Goal: Find specific page/section: Find specific page/section

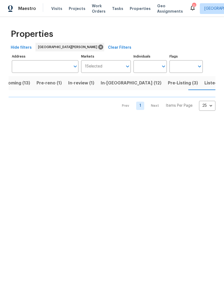
scroll to position [0, 13]
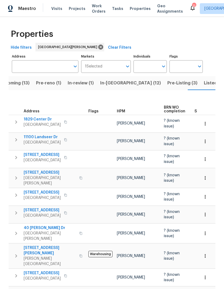
click at [167, 82] on span "Pre-Listing (3)" at bounding box center [182, 83] width 30 height 8
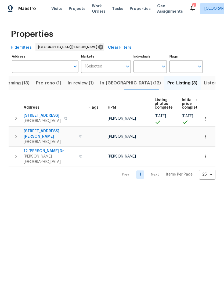
click at [34, 131] on span "[STREET_ADDRESS][PERSON_NAME]" at bounding box center [50, 133] width 52 height 11
click at [20, 84] on span "Upcoming (13)" at bounding box center [14, 83] width 31 height 8
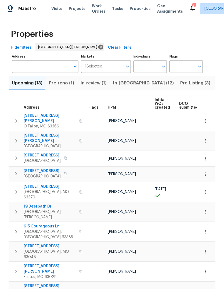
click at [117, 107] on div "HPM" at bounding box center [129, 108] width 43 height 4
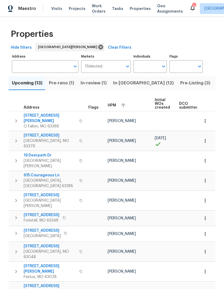
click at [117, 106] on div "HPM" at bounding box center [129, 105] width 43 height 8
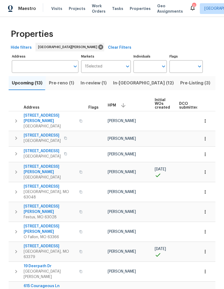
click at [66, 82] on span "Pre-reno (1)" at bounding box center [61, 83] width 25 height 8
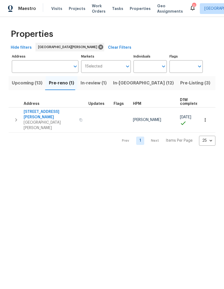
click at [131, 84] on span "In-[GEOGRAPHIC_DATA] (12)" at bounding box center [143, 83] width 61 height 8
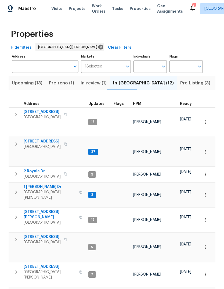
click at [217, 84] on span "Listed (35)" at bounding box center [228, 83] width 23 height 8
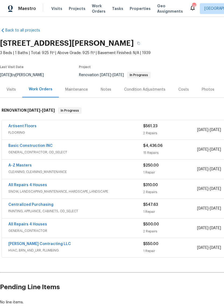
click at [210, 91] on div "Photos" at bounding box center [208, 89] width 13 height 5
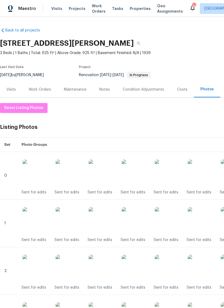
click at [107, 88] on div "Notes" at bounding box center [104, 89] width 10 height 5
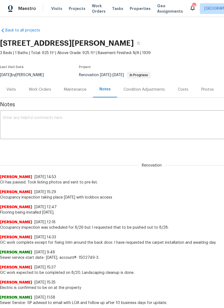
click at [15, 88] on div "Visits" at bounding box center [10, 89] width 9 height 5
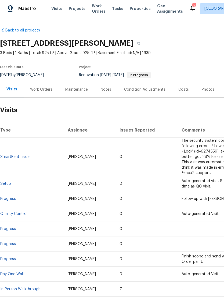
click at [49, 92] on div "Work Orders" at bounding box center [41, 89] width 35 height 16
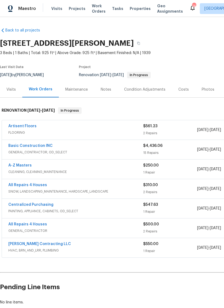
click at [135, 8] on span "Properties" at bounding box center [140, 8] width 21 height 5
